Goal: Information Seeking & Learning: Learn about a topic

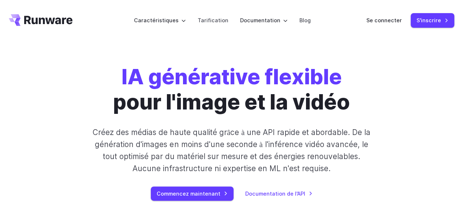
click at [401, 93] on div "IA générative flexible pour l'image et la vidéo Créez des médias de haute quali…" at bounding box center [231, 132] width 356 height 137
click at [210, 21] on font "Tarification" at bounding box center [213, 20] width 31 height 6
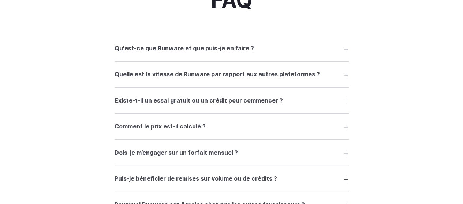
scroll to position [1075, 0]
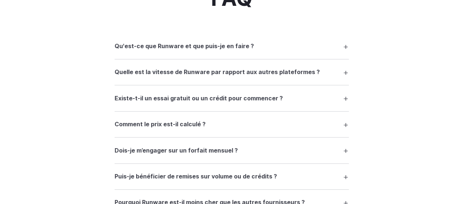
click at [341, 53] on summary "Qu'est-ce que Runware et que puis-je en faire ?" at bounding box center [231, 47] width 234 height 14
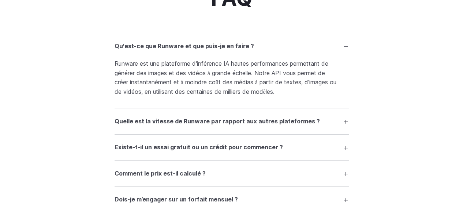
click at [347, 126] on summary "Quelle est la vitesse de Runware par rapport aux autres plateformes ?" at bounding box center [231, 121] width 234 height 14
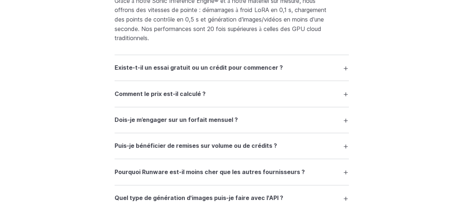
scroll to position [1214, 0]
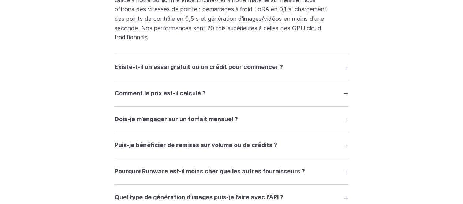
click at [346, 98] on summary "Comment le prix est-il calculé ?" at bounding box center [231, 93] width 234 height 14
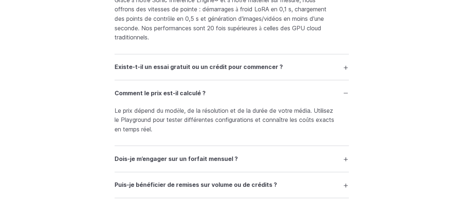
click at [345, 164] on summary "Dois-je m’engager sur un forfait mensuel ?" at bounding box center [231, 159] width 234 height 14
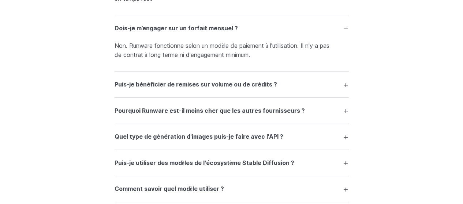
scroll to position [1345, 0]
click at [348, 118] on summary "Pourquoi Runware est-il moins cher que les autres fournisseurs ?" at bounding box center [231, 111] width 234 height 14
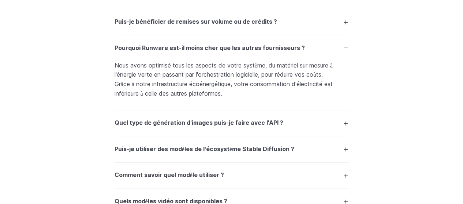
scroll to position [1408, 0]
click at [347, 177] on summary "Comment savoir quel modèle utiliser ?" at bounding box center [231, 175] width 234 height 14
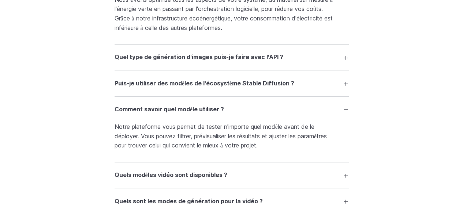
scroll to position [1474, 0]
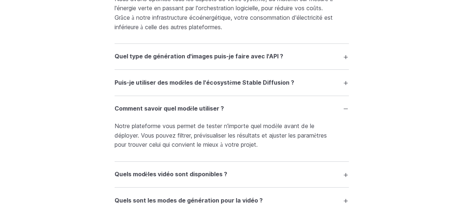
click at [346, 177] on summary "Quels modèles vidéo sont disponibles ?" at bounding box center [231, 175] width 234 height 14
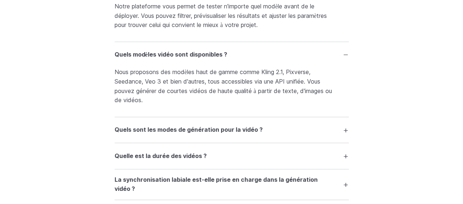
scroll to position [1595, 0]
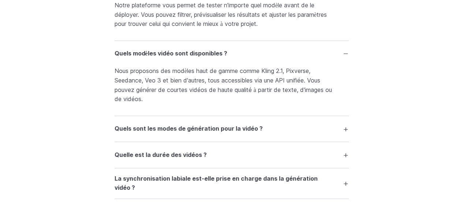
click at [347, 134] on summary "Quels sont les modes de génération pour la vidéo ?" at bounding box center [231, 129] width 234 height 14
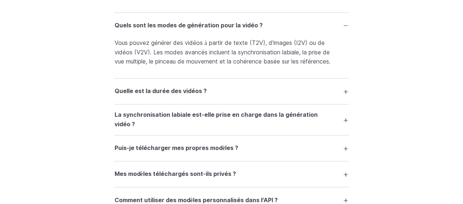
scroll to position [1701, 0]
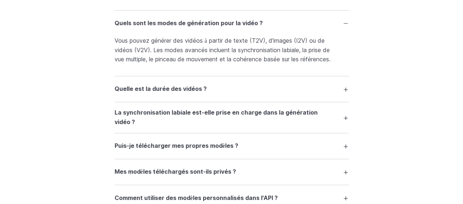
click at [346, 96] on summary "Quelle est la durée des vidéos ?" at bounding box center [231, 89] width 234 height 14
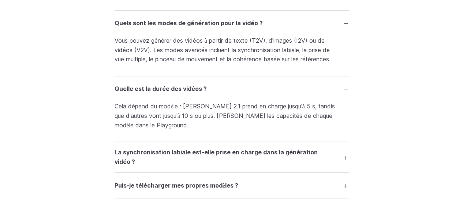
click at [344, 167] on summary "La synchronisation labiale est-elle prise en charge dans la génération vidéo ?" at bounding box center [231, 157] width 234 height 19
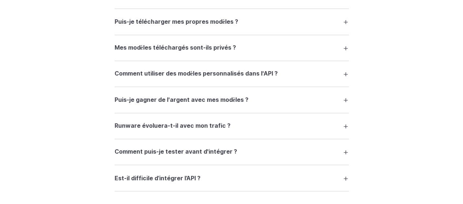
scroll to position [1906, 0]
click at [347, 106] on summary "Puis-je gagner de l'argent avec mes modèles ?" at bounding box center [231, 100] width 234 height 14
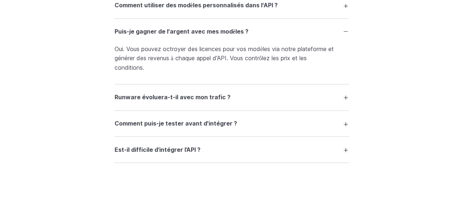
scroll to position [1978, 0]
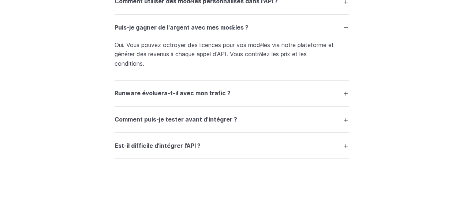
click at [347, 153] on summary "Est-il difficile d’intégrer l’API ?" at bounding box center [231, 146] width 234 height 14
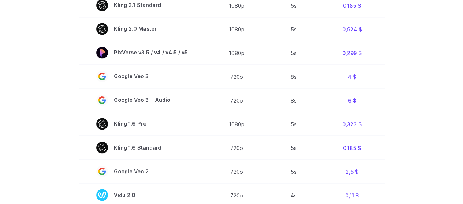
scroll to position [544, 0]
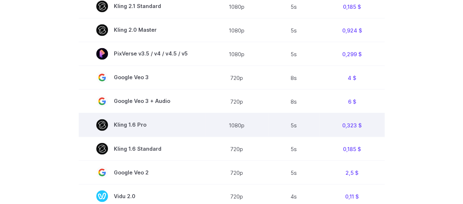
click at [121, 127] on font "Kling 1.6 Pro" at bounding box center [130, 125] width 33 height 6
click at [115, 126] on font "Kling 1.6 Pro" at bounding box center [130, 125] width 33 height 6
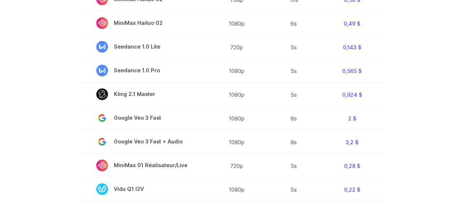
scroll to position [313, 0]
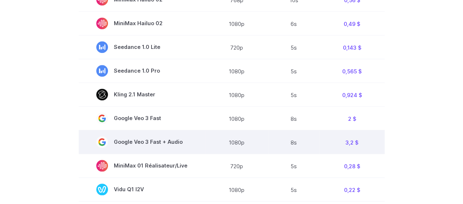
click at [131, 144] on font "Google Veo 3 Fast + Audio" at bounding box center [148, 142] width 69 height 6
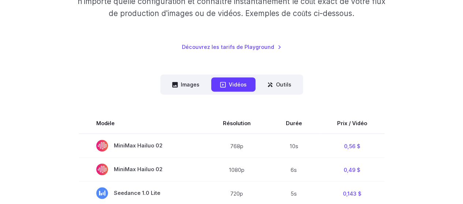
scroll to position [163, 0]
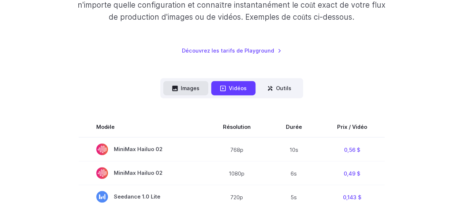
click at [185, 87] on font "Images" at bounding box center [190, 88] width 19 height 6
click at [184, 91] on font "Images" at bounding box center [190, 88] width 19 height 6
click at [179, 93] on button "Images" at bounding box center [185, 88] width 45 height 14
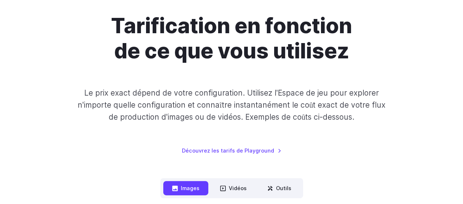
scroll to position [0, 0]
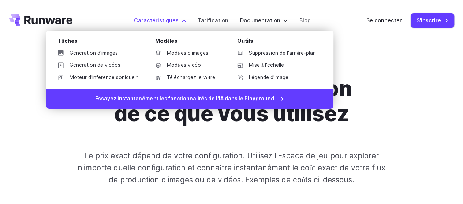
click at [186, 20] on label "Caractéristiques" at bounding box center [160, 20] width 52 height 8
click at [189, 55] on font "Modèles d'images" at bounding box center [187, 53] width 41 height 6
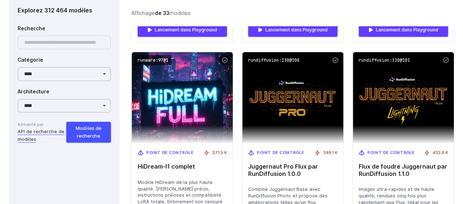
scroll to position [2358, 0]
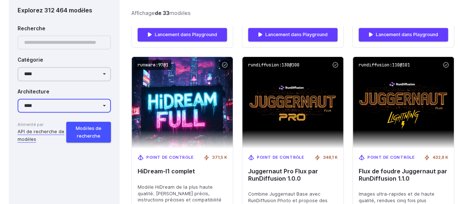
click at [108, 108] on select "**********" at bounding box center [64, 106] width 93 height 14
select select "*********"
click at [18, 99] on select "**********" at bounding box center [64, 106] width 93 height 14
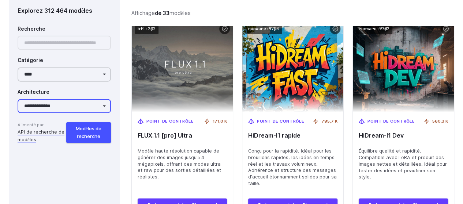
scroll to position [2184, 0]
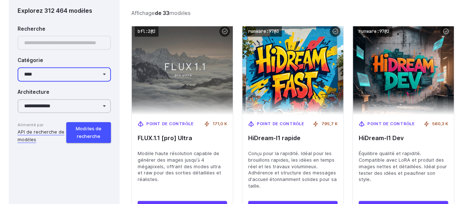
click at [108, 78] on select "**********" at bounding box center [64, 74] width 93 height 14
click at [106, 74] on select "**********" at bounding box center [64, 74] width 93 height 14
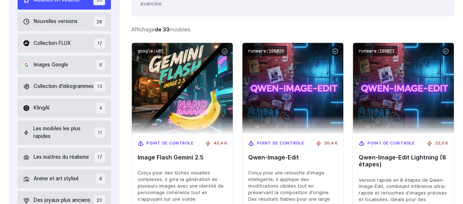
scroll to position [266, 0]
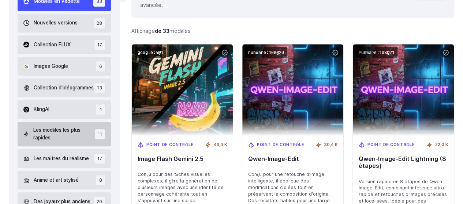
click at [43, 139] on span "Les modèles les plus rapides" at bounding box center [63, 135] width 61 height 16
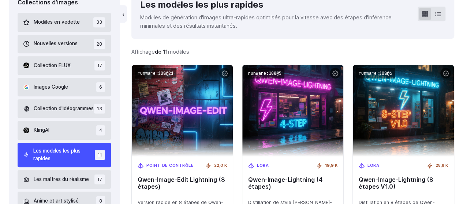
scroll to position [246, 0]
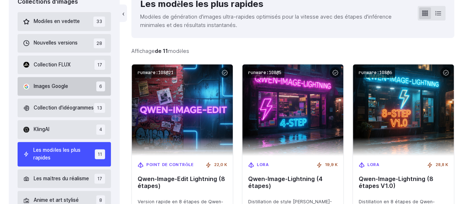
click at [42, 89] on span "Images Google" at bounding box center [51, 87] width 34 height 8
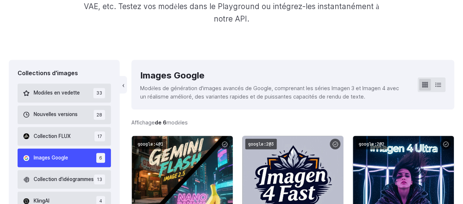
scroll to position [179, 0]
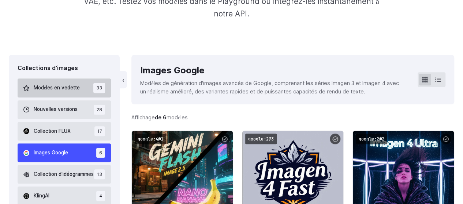
click at [49, 90] on font "Modèles en vedette" at bounding box center [57, 88] width 46 height 6
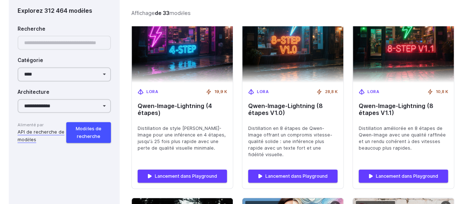
scroll to position [749, 0]
